Goal: Find specific page/section: Find specific page/section

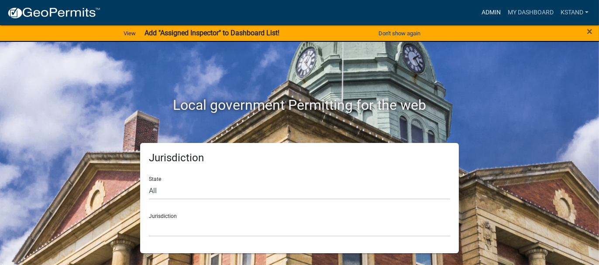
click at [496, 11] on link "Admin" at bounding box center [491, 12] width 26 height 17
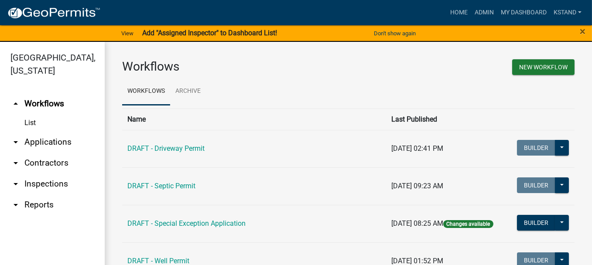
click at [41, 142] on link "arrow_drop_down Applications" at bounding box center [52, 142] width 105 height 21
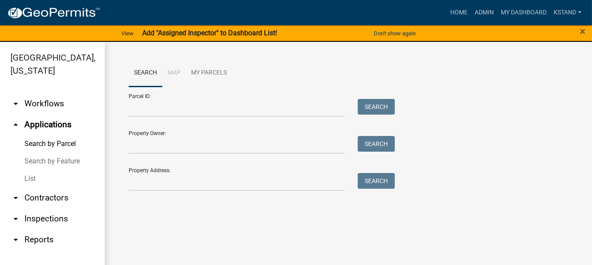
click at [26, 178] on link "List" at bounding box center [52, 178] width 105 height 17
